Goal: Find specific page/section: Find specific page/section

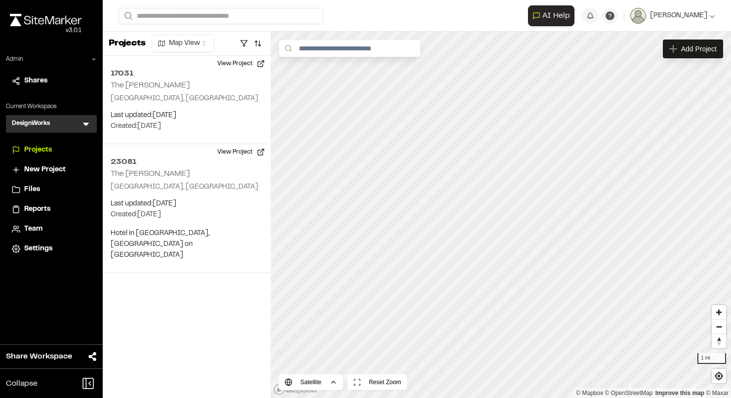
click at [89, 124] on icon at bounding box center [86, 124] width 10 height 10
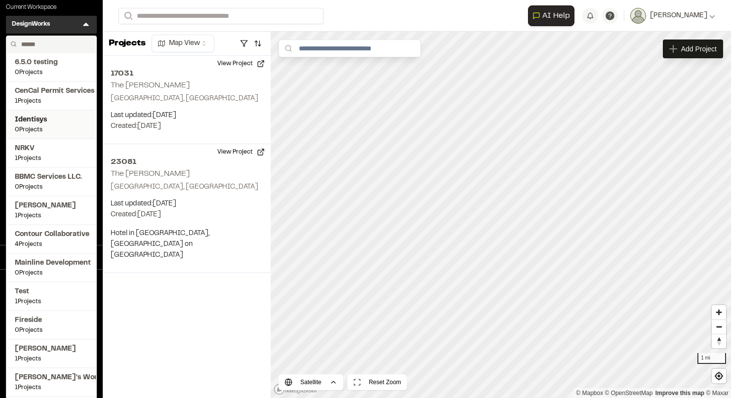
scroll to position [53, 0]
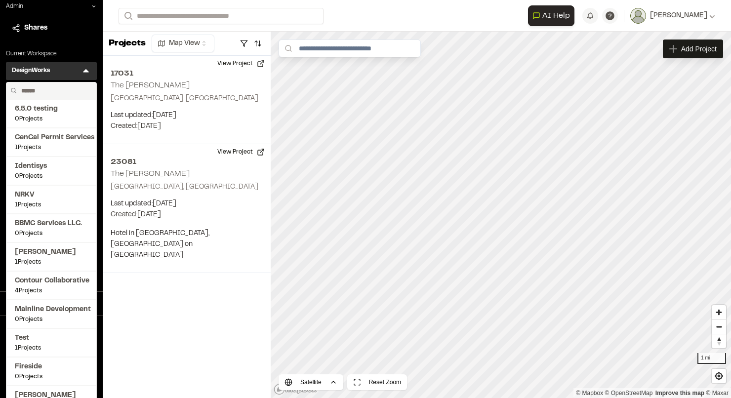
click at [42, 87] on input "text" at bounding box center [54, 90] width 75 height 17
type input "****"
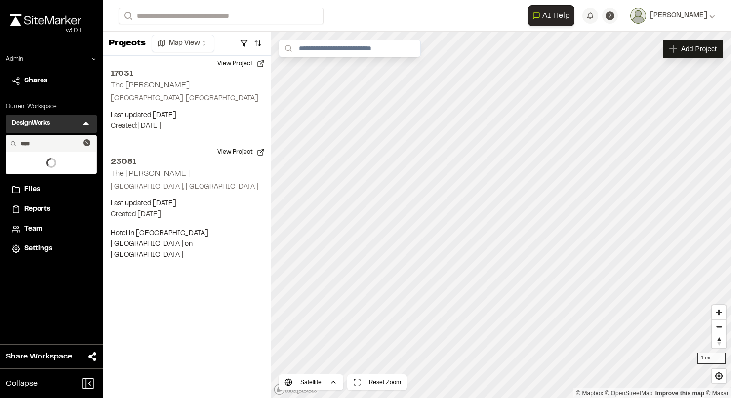
scroll to position [0, 0]
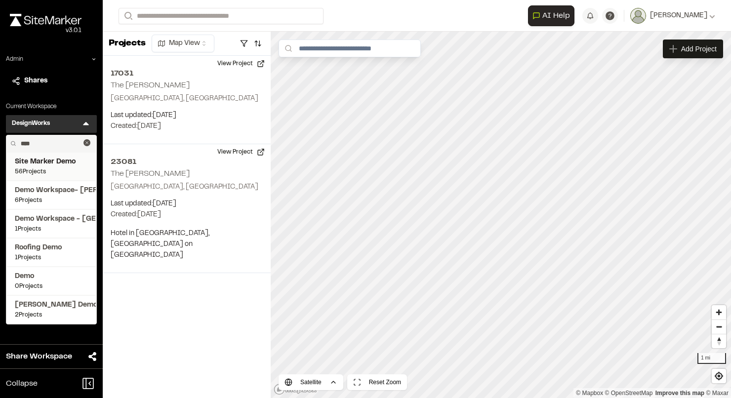
click at [58, 168] on span "56 Projects" at bounding box center [51, 171] width 73 height 9
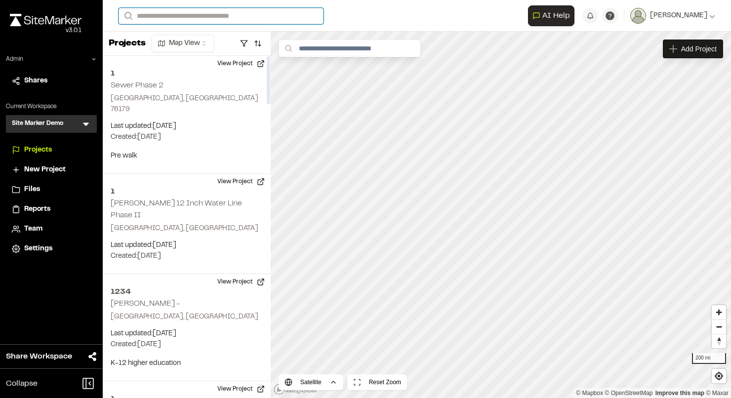
click at [180, 12] on input "Search" at bounding box center [220, 16] width 205 height 16
type input "**"
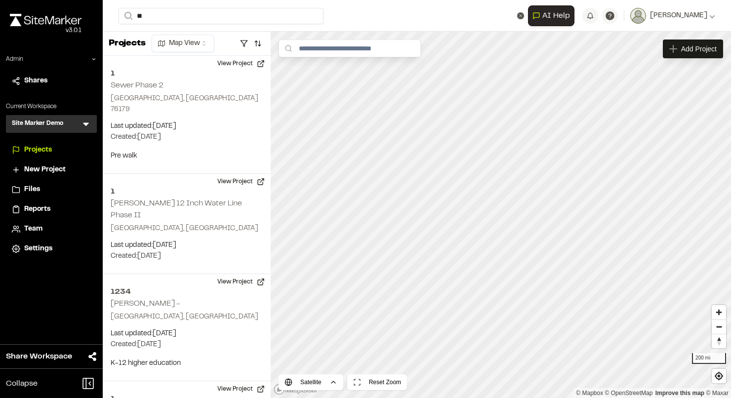
click at [211, 39] on p "TE123 364 Uptown Phase 3B" at bounding box center [197, 40] width 145 height 12
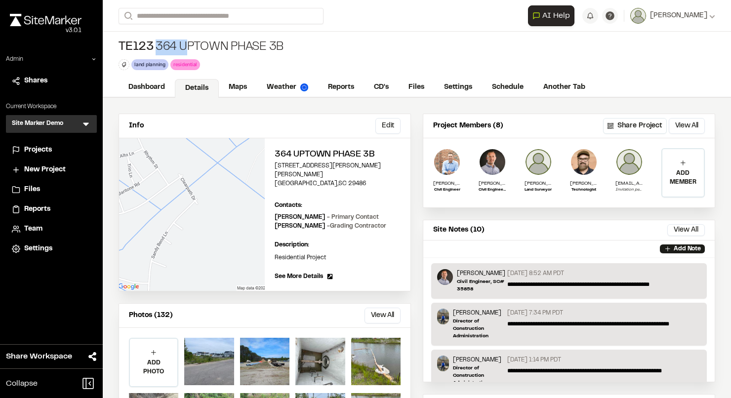
drag, startPoint x: 290, startPoint y: 42, endPoint x: 186, endPoint y: 44, distance: 103.7
click at [186, 44] on div "TE123 364 Uptown Phase 3B land planning Delete Rename Edit Color Delete Tag Are…" at bounding box center [417, 55] width 628 height 46
click at [235, 51] on div "TE123 364 Uptown Phase 3B" at bounding box center [200, 47] width 165 height 16
drag, startPoint x: 157, startPoint y: 47, endPoint x: 281, endPoint y: 46, distance: 124.4
click at [281, 46] on div "TE123 364 Uptown Phase 3B" at bounding box center [200, 47] width 165 height 16
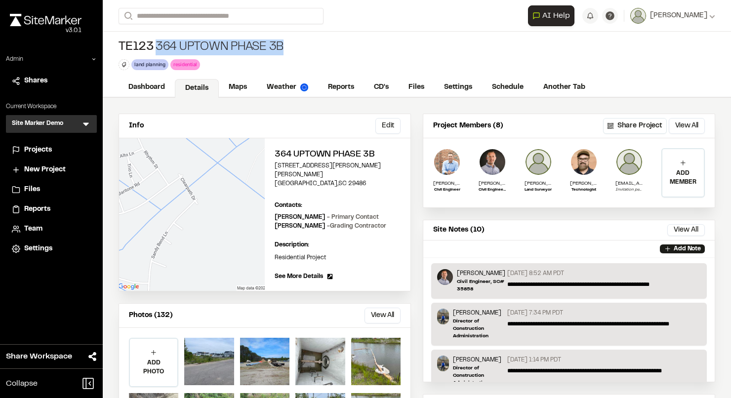
copy div "364 Uptown Phase 3B"
